Goal: Information Seeking & Learning: Check status

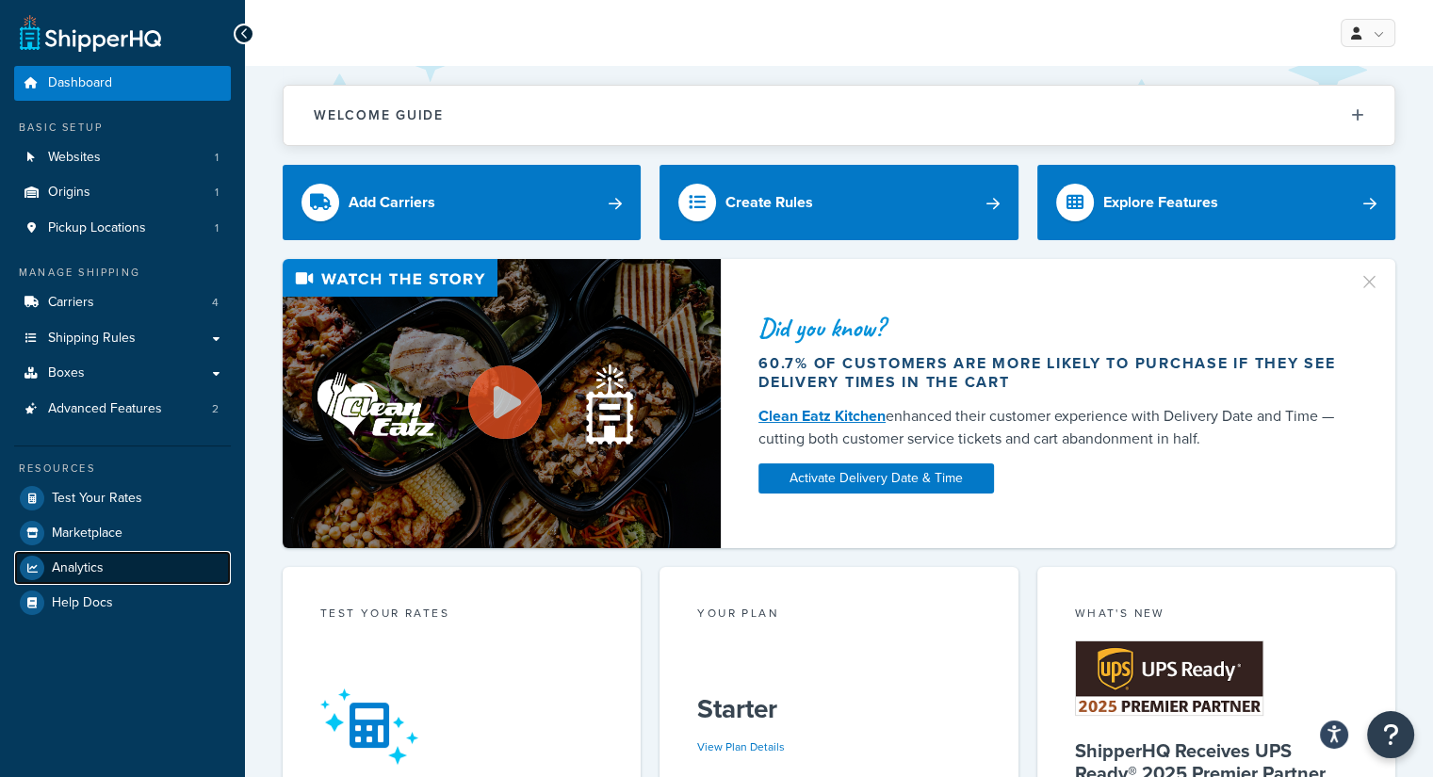
click at [83, 576] on span "Analytics" at bounding box center [78, 569] width 52 height 16
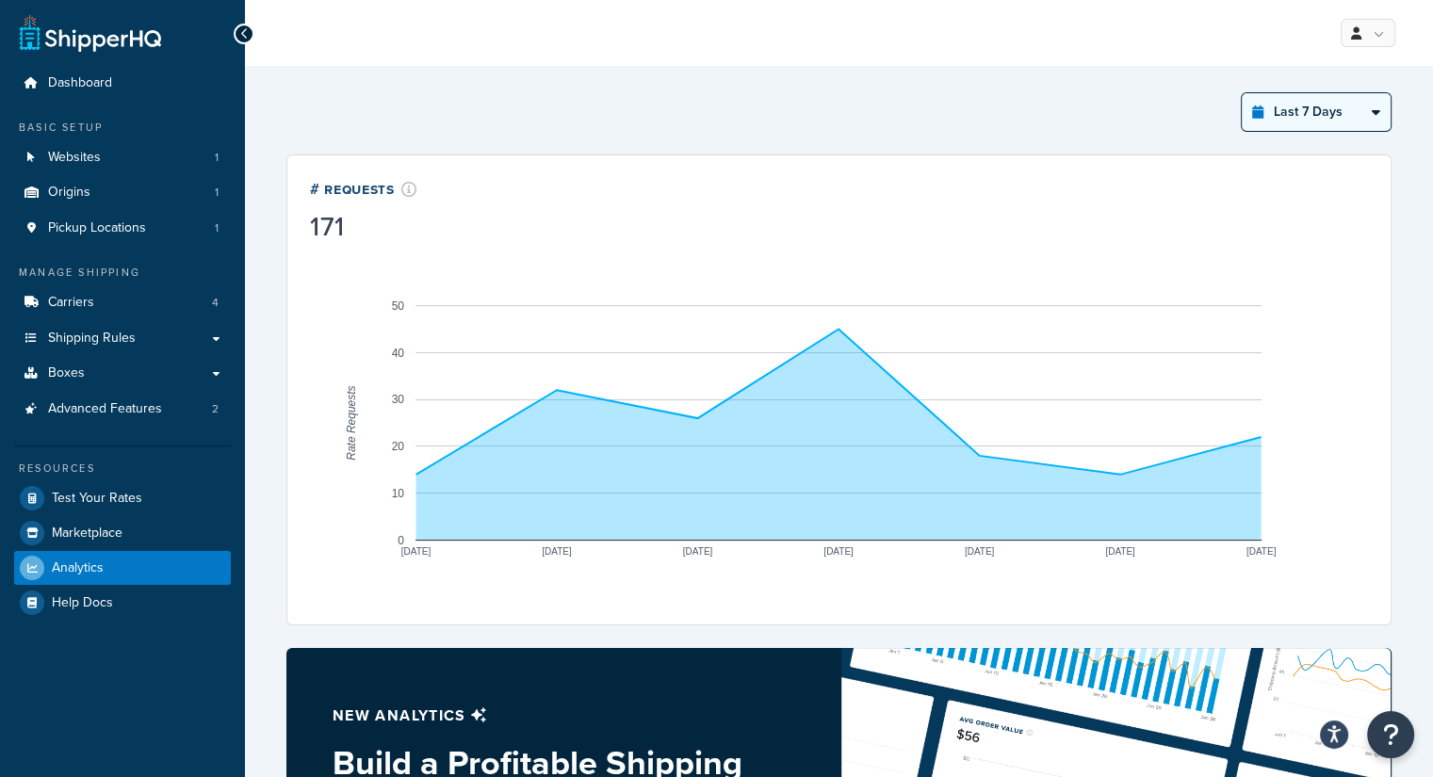
click at [1371, 124] on select "Last 24 Hours Last 7 Days Last 30 Days Last 3 Months Last 6 Months Last 12 Mont…" at bounding box center [1316, 112] width 149 height 38
select select "last_year"
click at [1243, 93] on select "Last 24 Hours Last 7 Days Last 30 Days Last 3 Months Last 6 Months Last 12 Mont…" at bounding box center [1316, 112] width 149 height 38
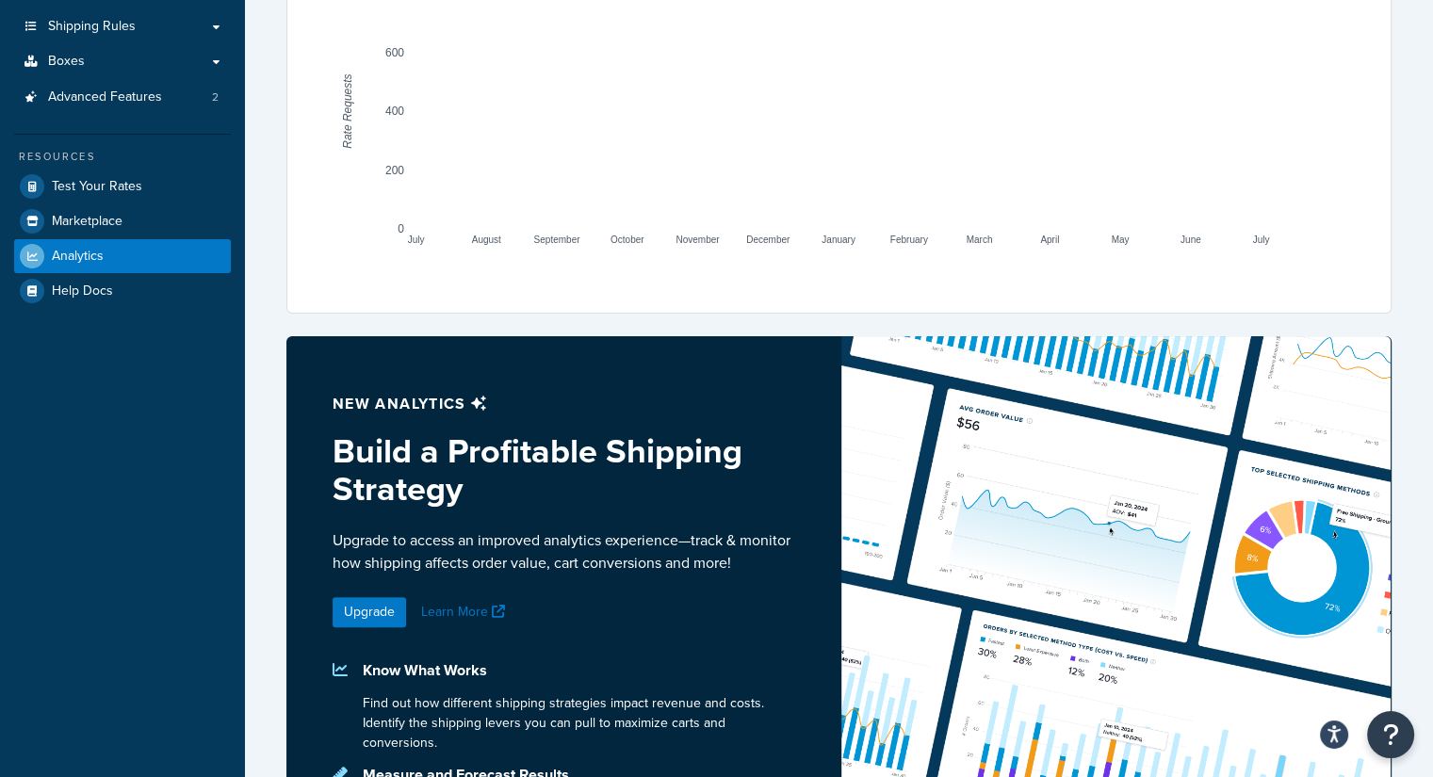
scroll to position [323, 0]
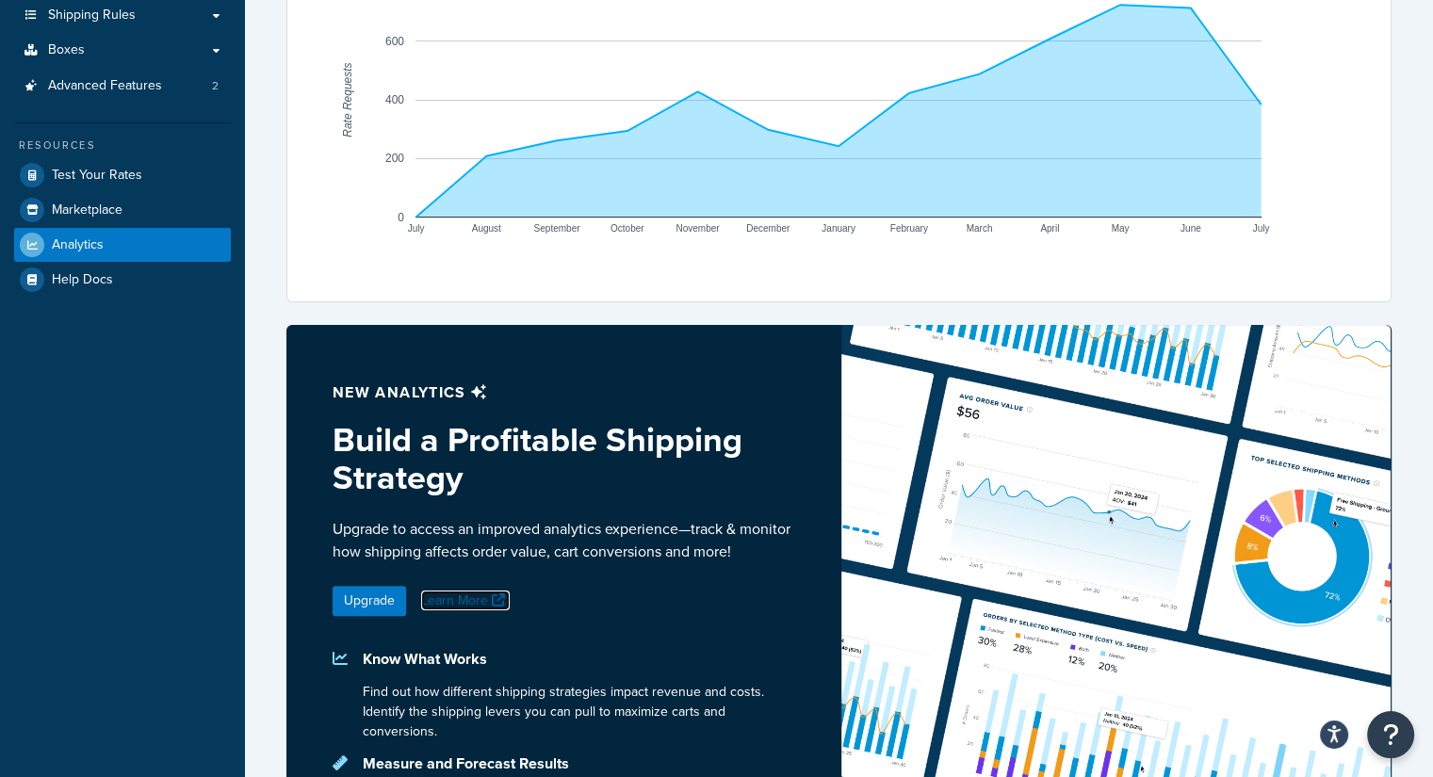
click at [463, 606] on link "Learn More" at bounding box center [465, 601] width 89 height 20
